Goal: Information Seeking & Learning: Learn about a topic

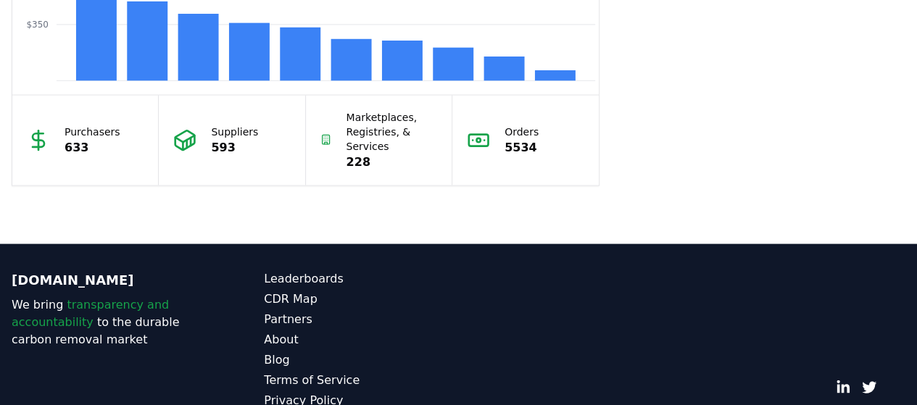
scroll to position [1471, 0]
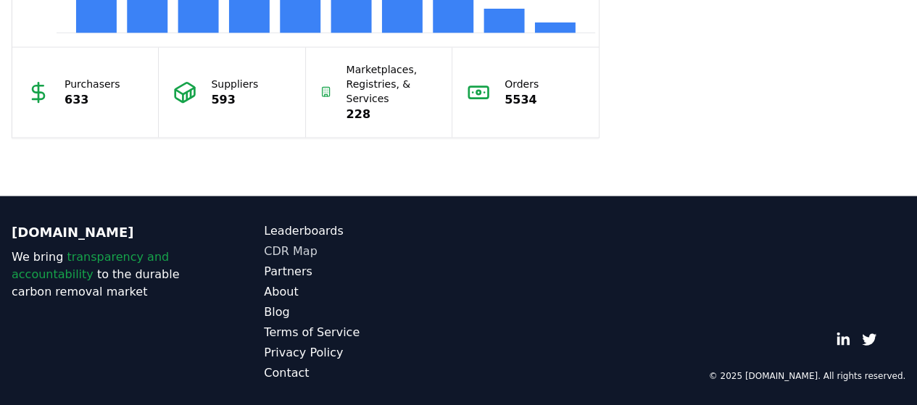
click at [292, 247] on link "CDR Map" at bounding box center [361, 251] width 194 height 17
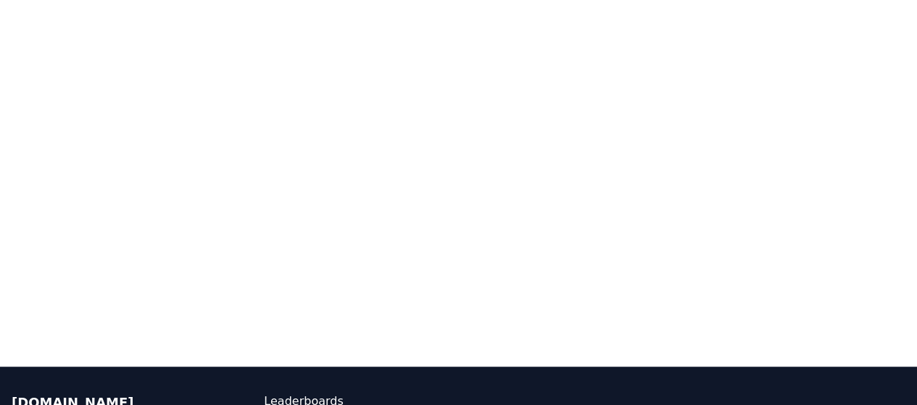
scroll to position [267, 0]
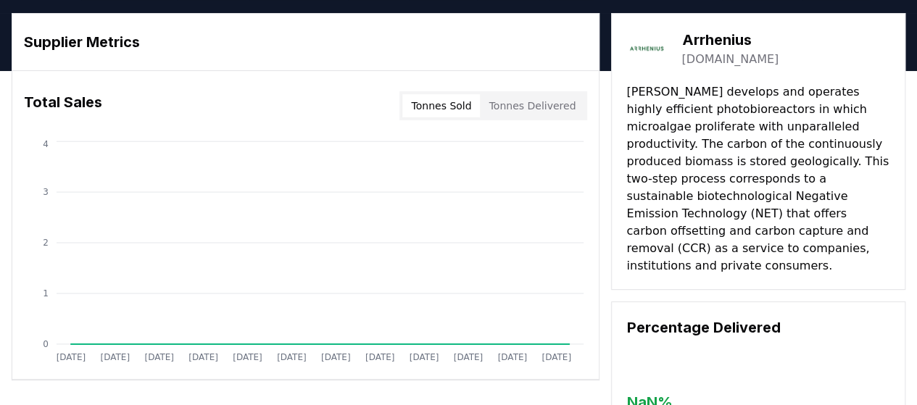
scroll to position [32, 0]
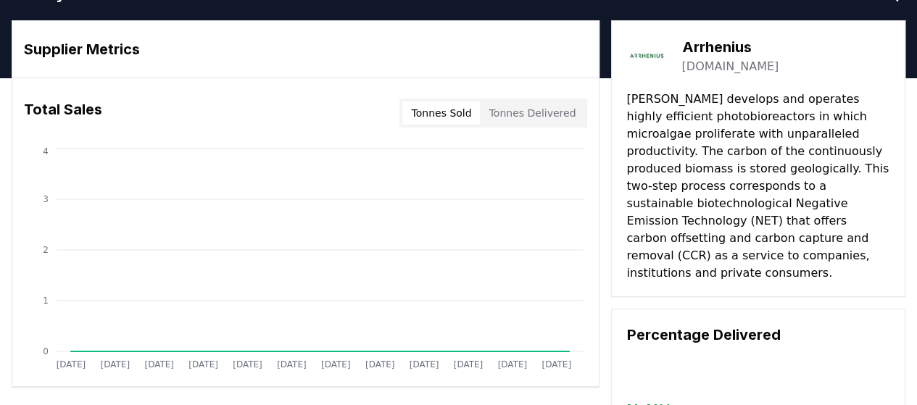
click at [530, 113] on button "Tonnes Delivered" at bounding box center [532, 113] width 104 height 23
click at [718, 50] on h3 "Arrhenius" at bounding box center [730, 47] width 97 height 22
click at [713, 69] on link "arrhenius.com" at bounding box center [730, 66] width 97 height 17
